Goal: Check status

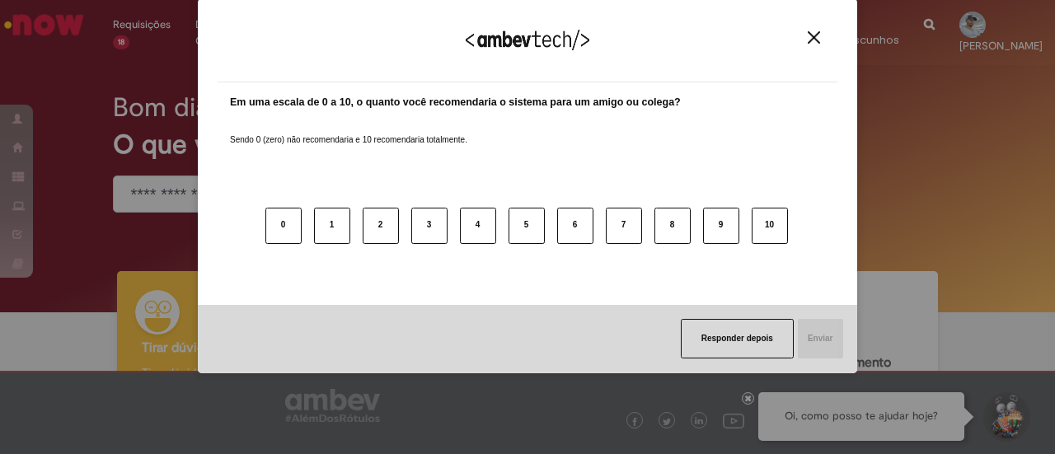
click at [803, 32] on button "Close" at bounding box center [814, 38] width 22 height 14
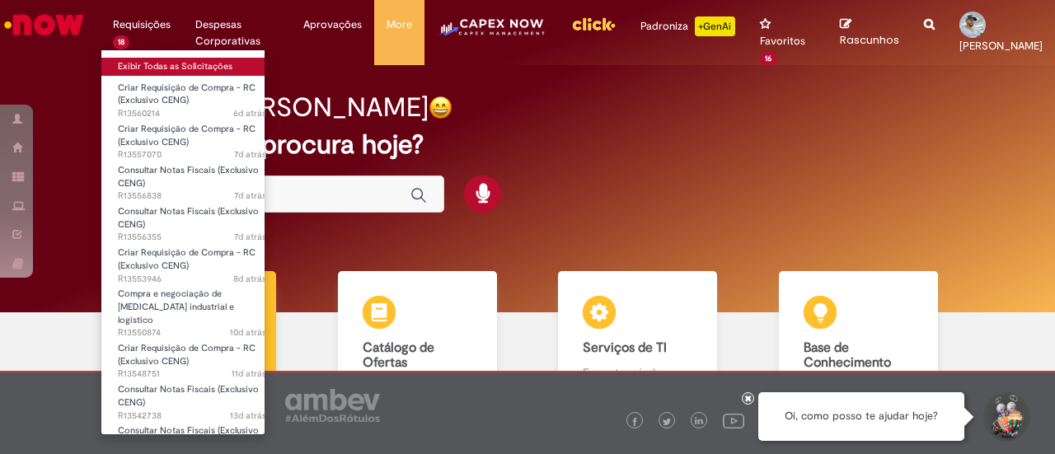
click at [147, 65] on link "Exibir Todas as Solicitações" at bounding box center [191, 67] width 181 height 18
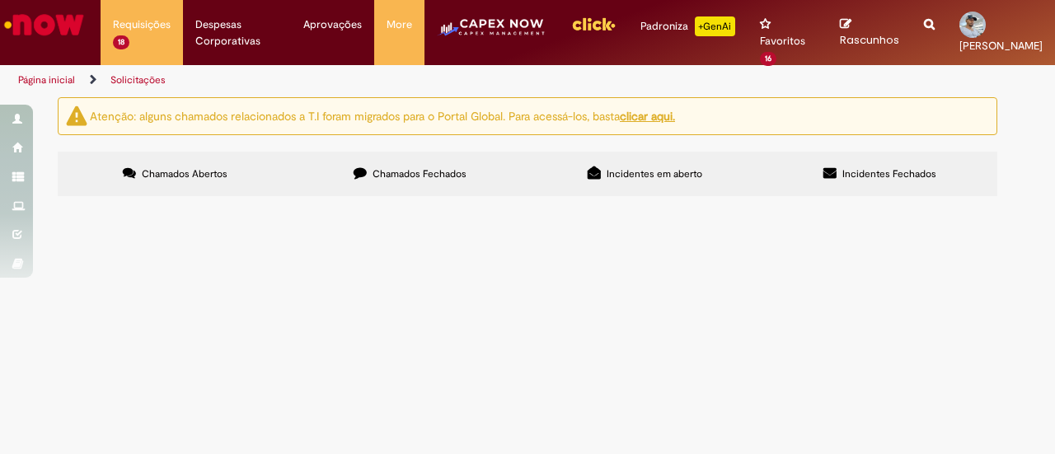
scroll to position [209, 0]
click at [0, 0] on span "Plant Fabric pedido de regularização NF em anexo BR001816BR09.U0U0PR01031" at bounding box center [0, 0] width 0 height 0
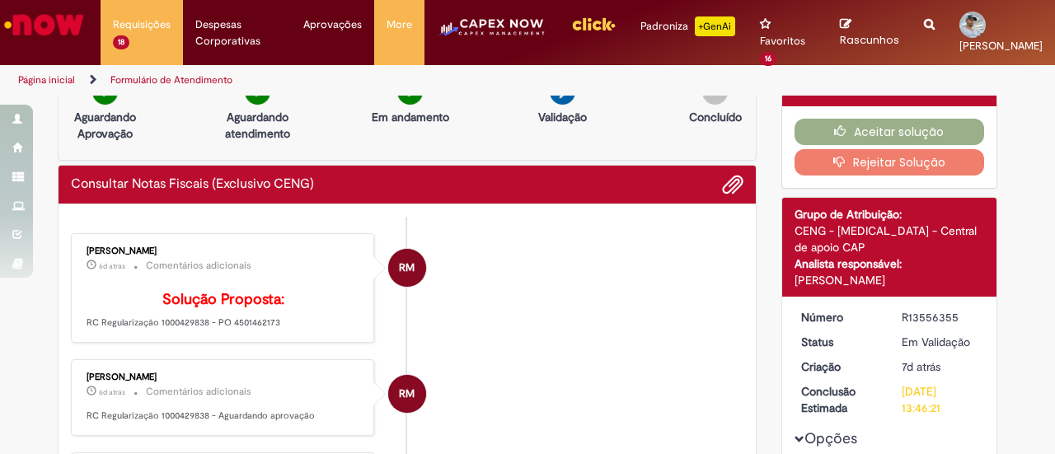
scroll to position [8, 0]
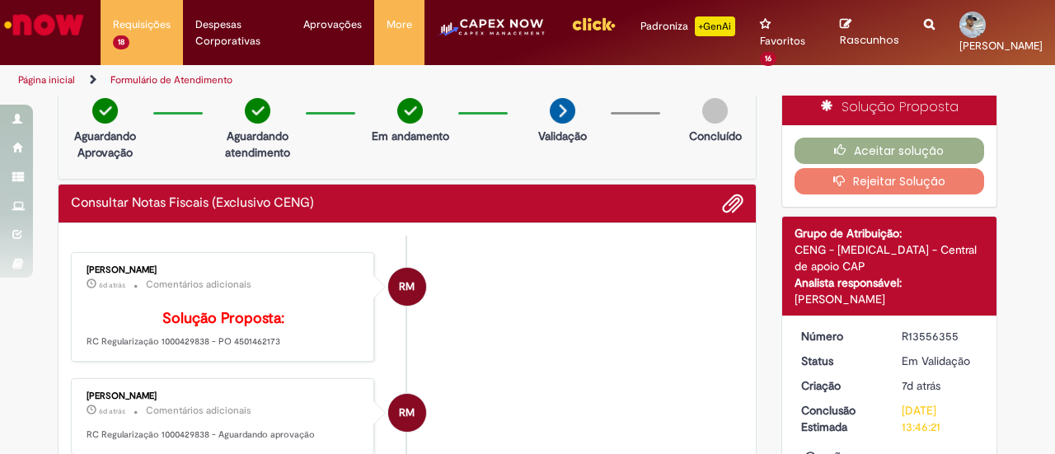
click at [256, 349] on p "Solução Proposta: RC Regularização 1000429838 - PO 4501462173" at bounding box center [224, 330] width 275 height 38
copy p "4501462173"
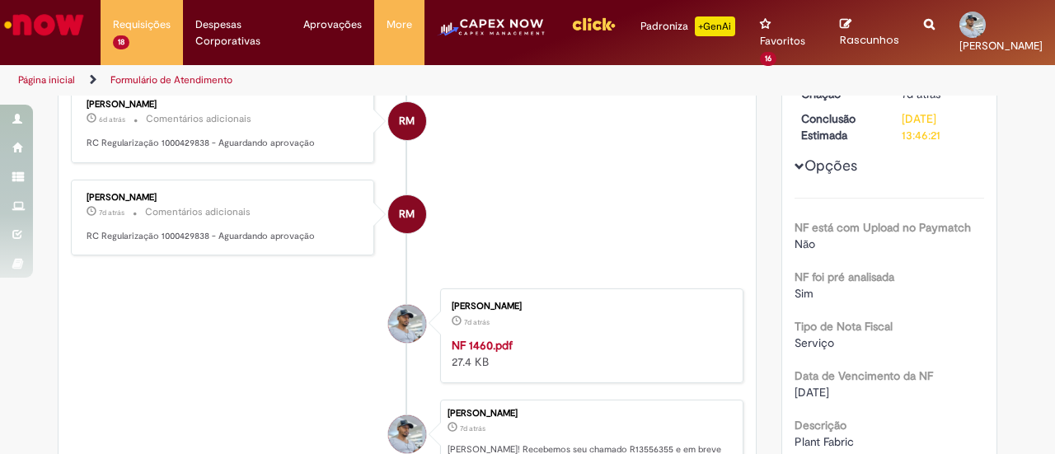
scroll to position [0, 0]
